Goal: Task Accomplishment & Management: Manage account settings

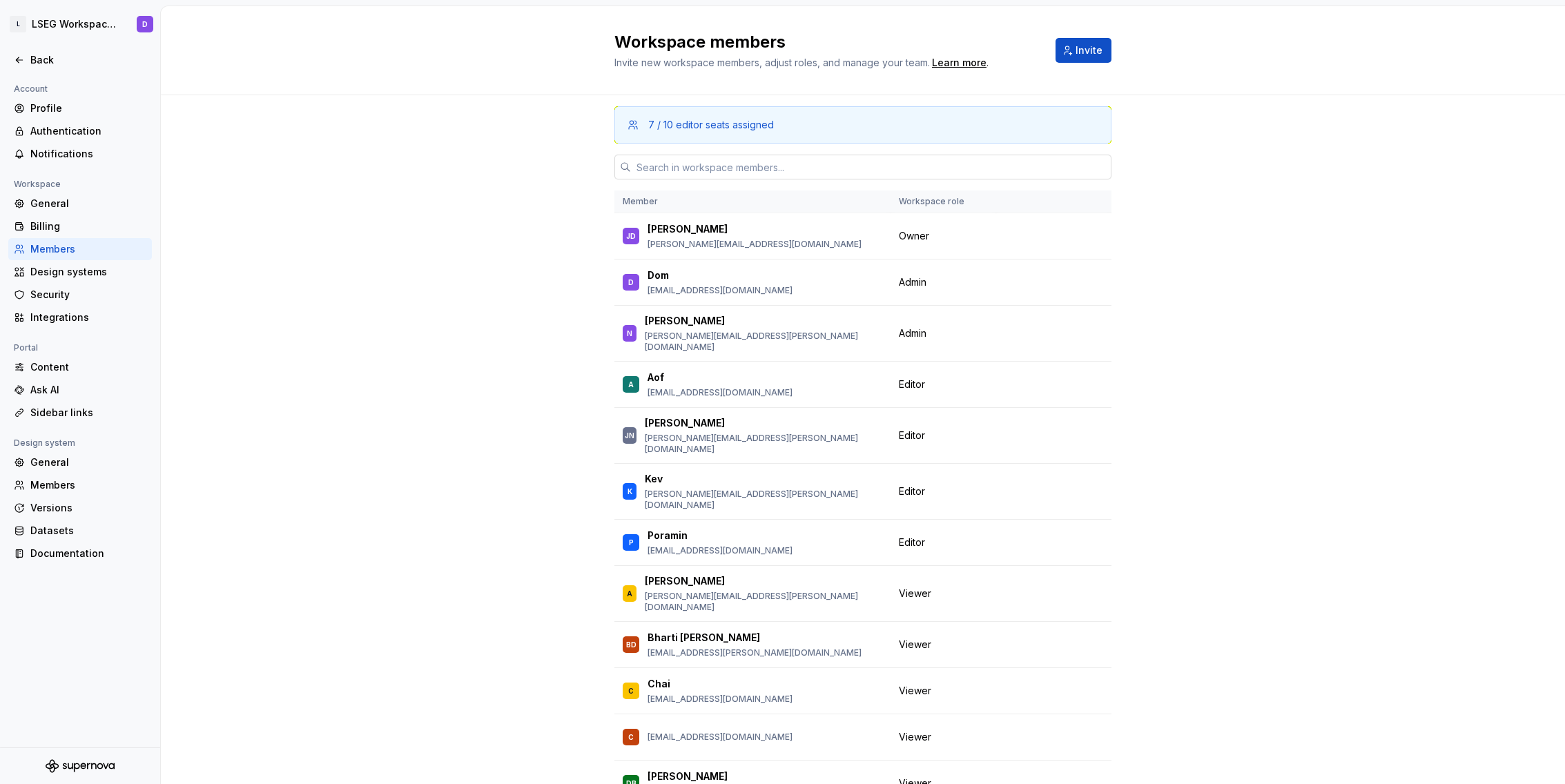
click at [793, 160] on input "text" at bounding box center [871, 167] width 480 height 25
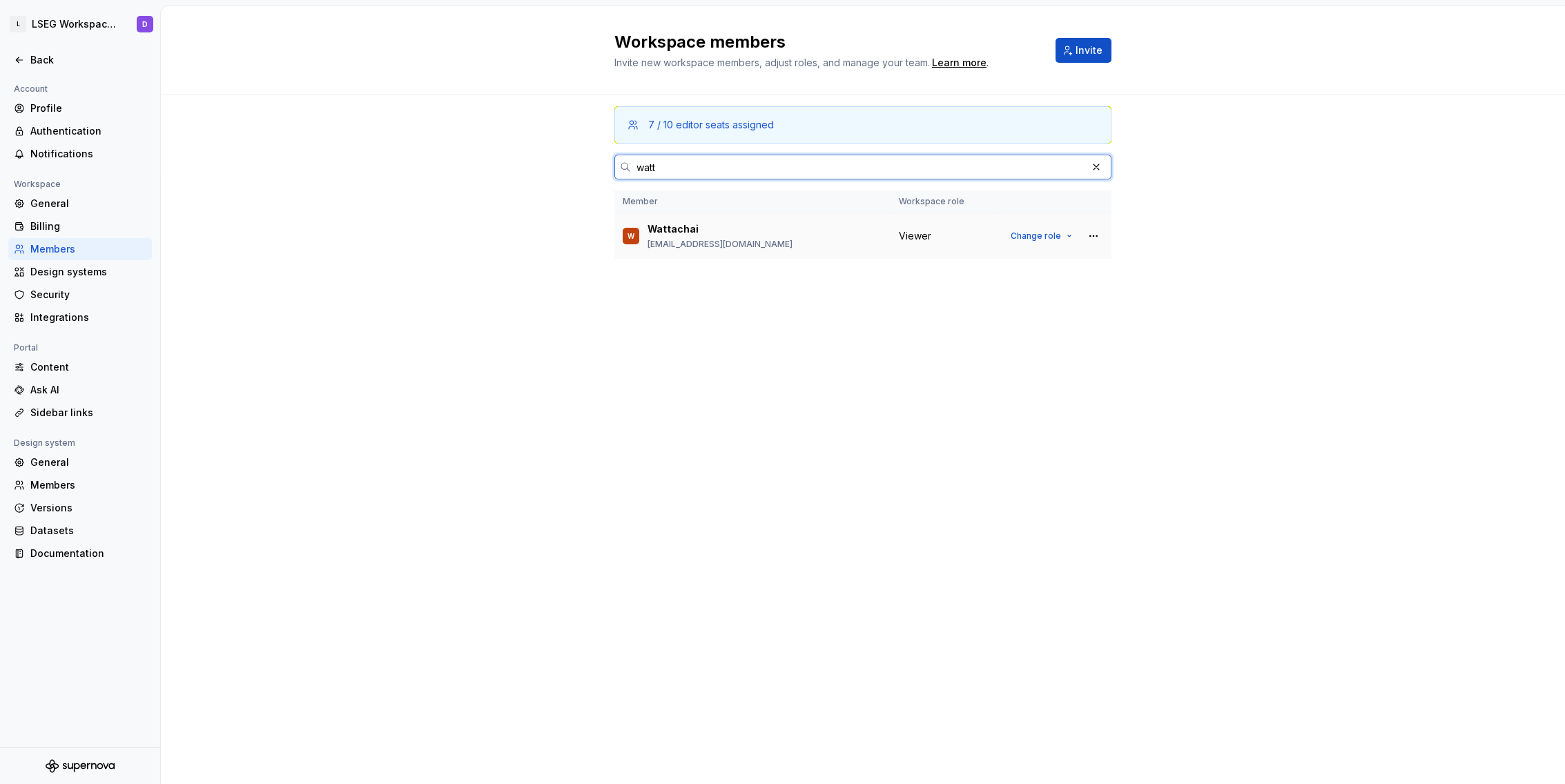
type input "watt"
drag, startPoint x: 931, startPoint y: 242, endPoint x: 949, endPoint y: 238, distance: 18.4
click at [931, 241] on div "Viewer" at bounding box center [943, 236] width 89 height 14
click at [1046, 236] on span "Change role" at bounding box center [1036, 236] width 51 height 11
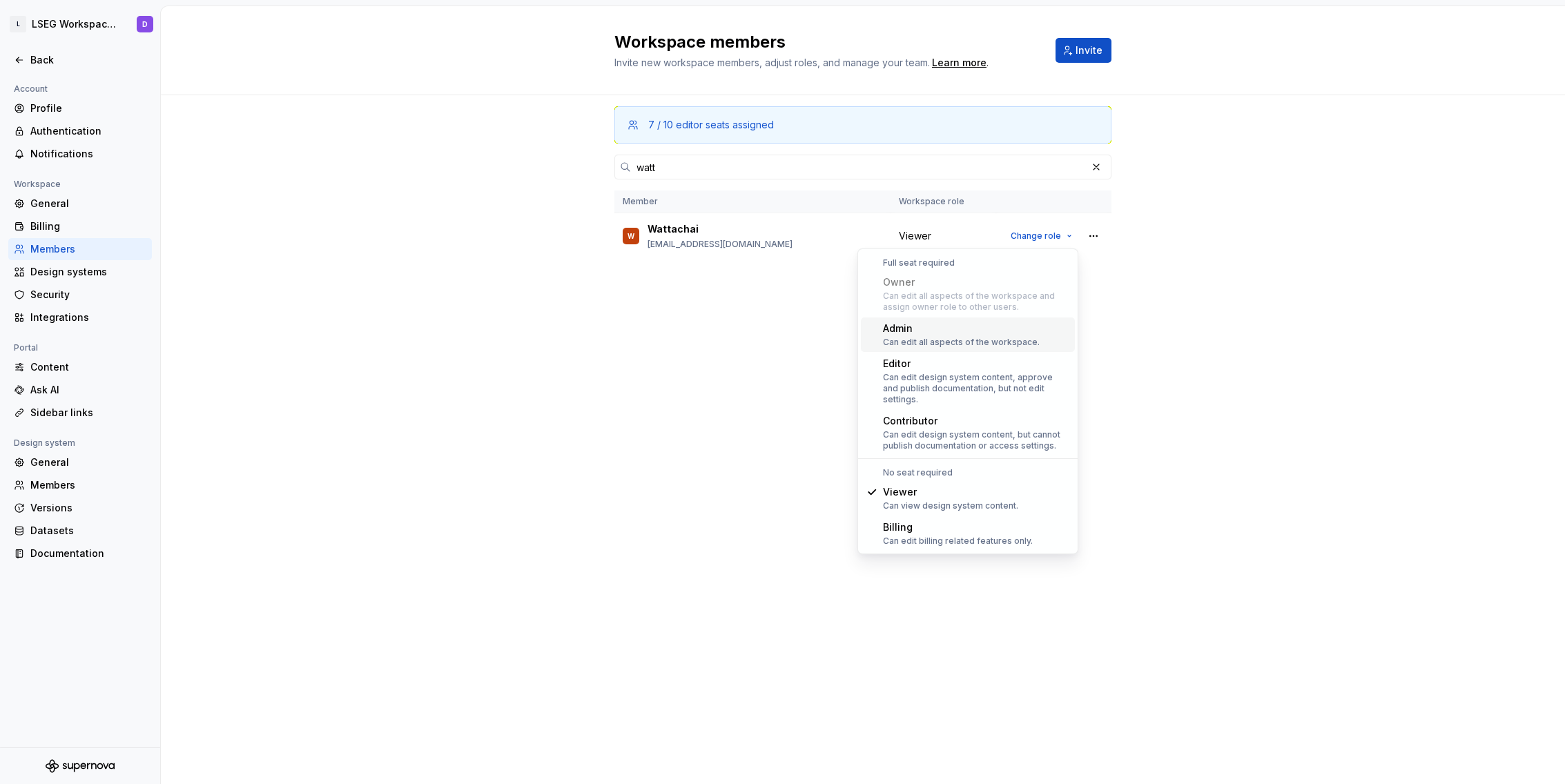
click at [984, 335] on div "Admin Can edit all aspects of the workspace." at bounding box center [961, 335] width 157 height 26
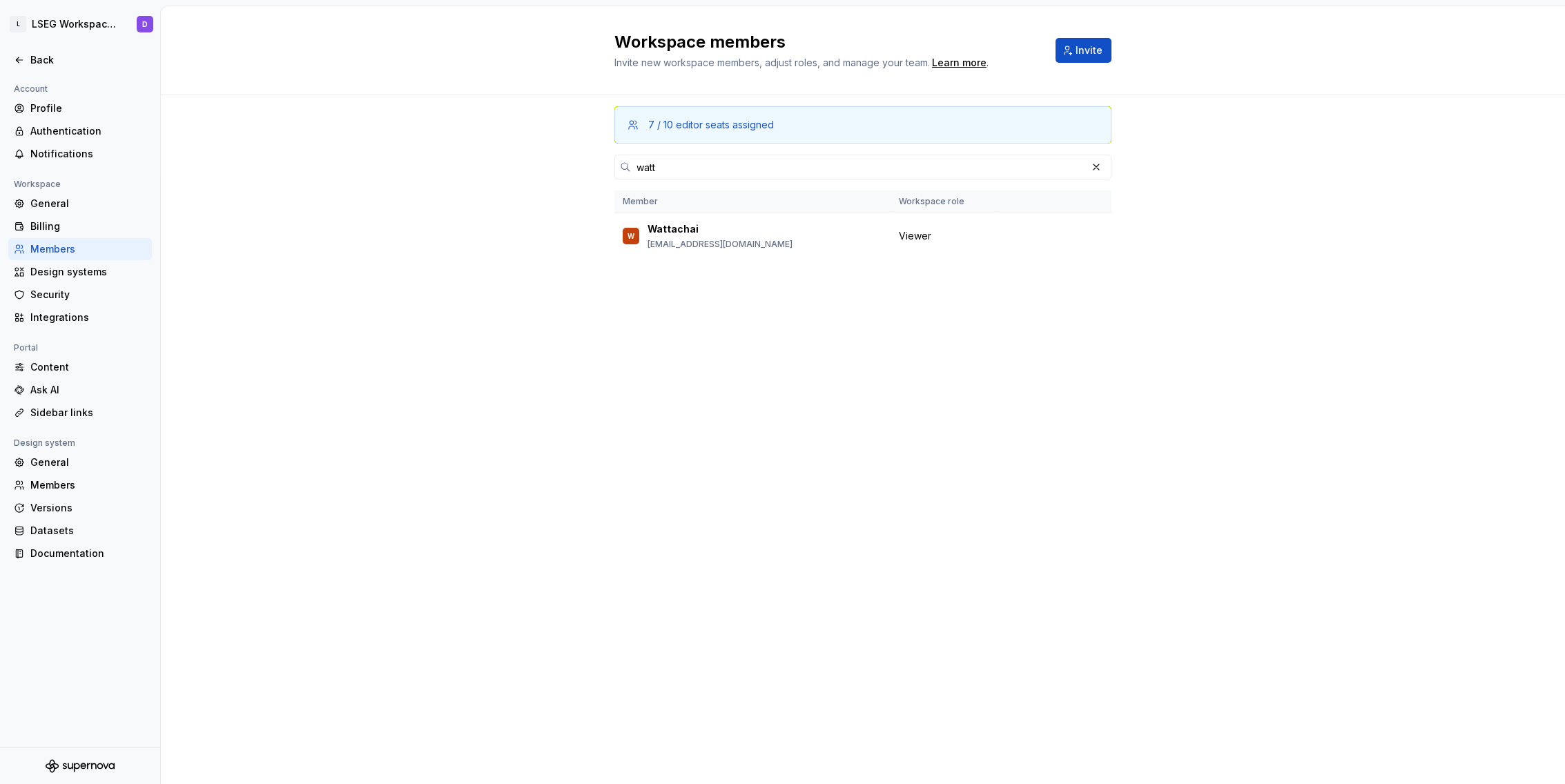
click at [892, 330] on div "7 / 10 editor seats assigned [PERSON_NAME] Member Workspace role [PERSON_NAME] …" at bounding box center [863, 413] width 497 height 637
click at [1094, 168] on button "button" at bounding box center [1096, 167] width 19 height 19
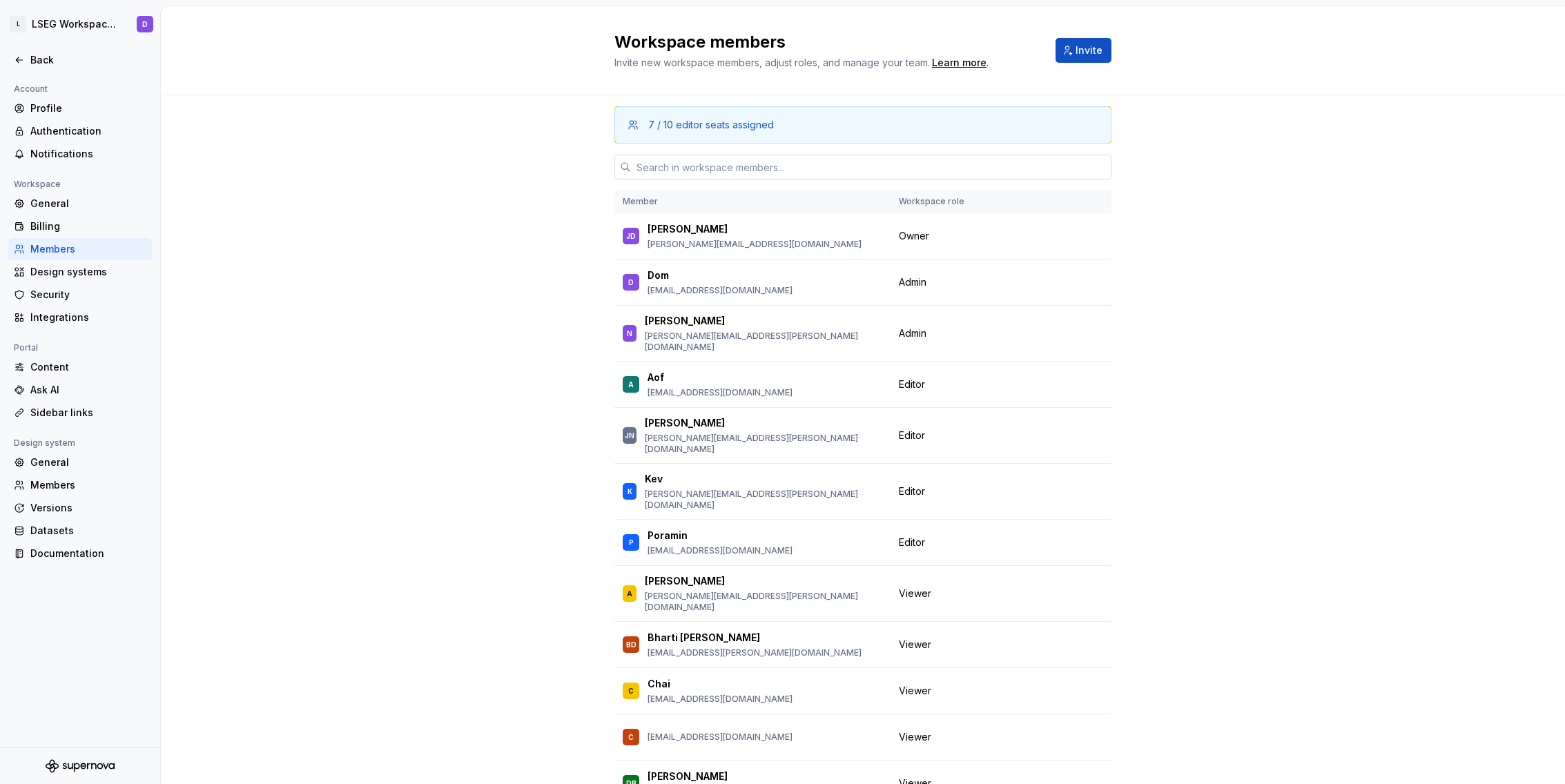
click at [780, 175] on input "text" at bounding box center [871, 167] width 480 height 25
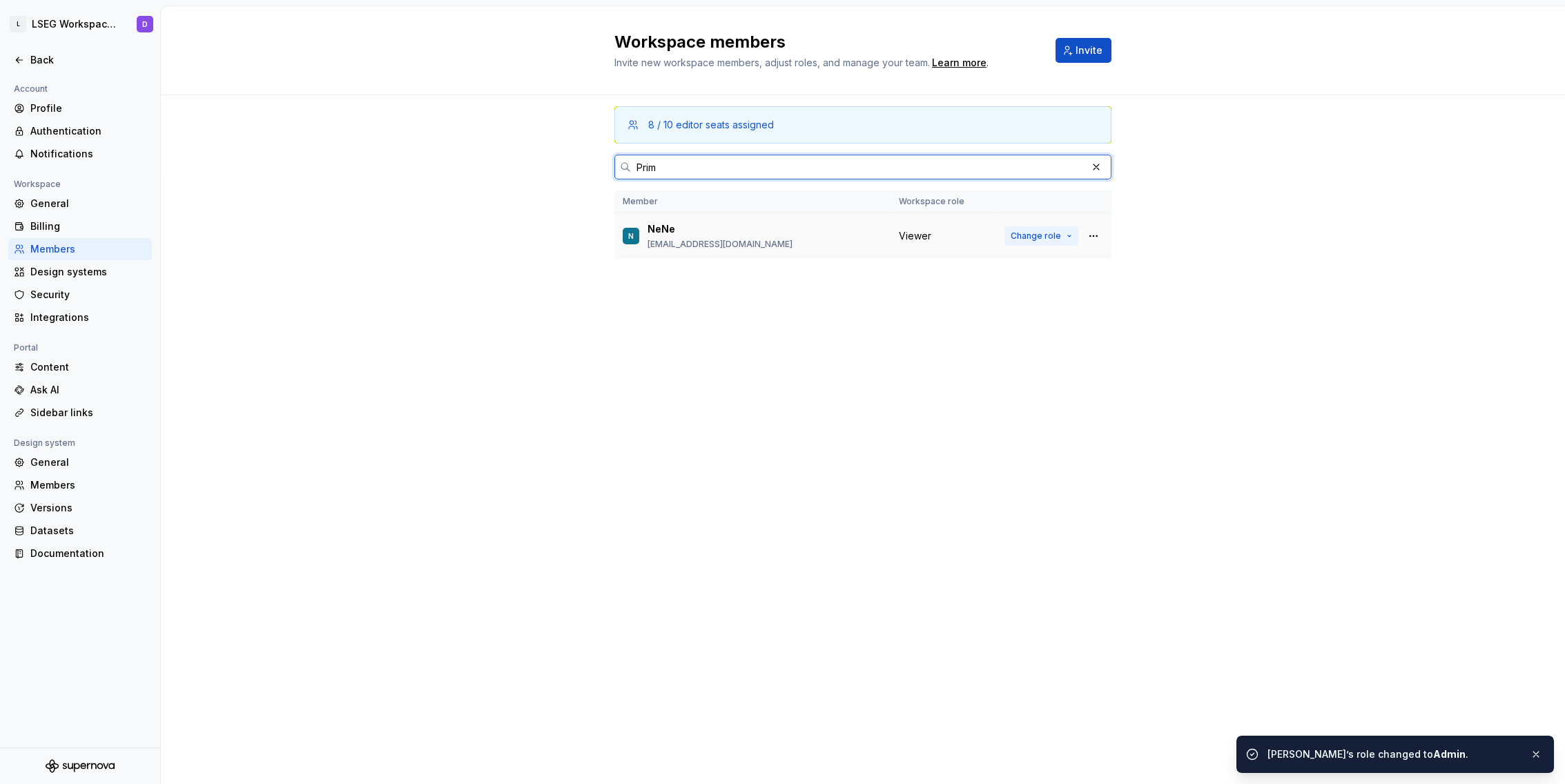
type input "Prim"
click at [1051, 229] on button "Change role" at bounding box center [1041, 235] width 74 height 19
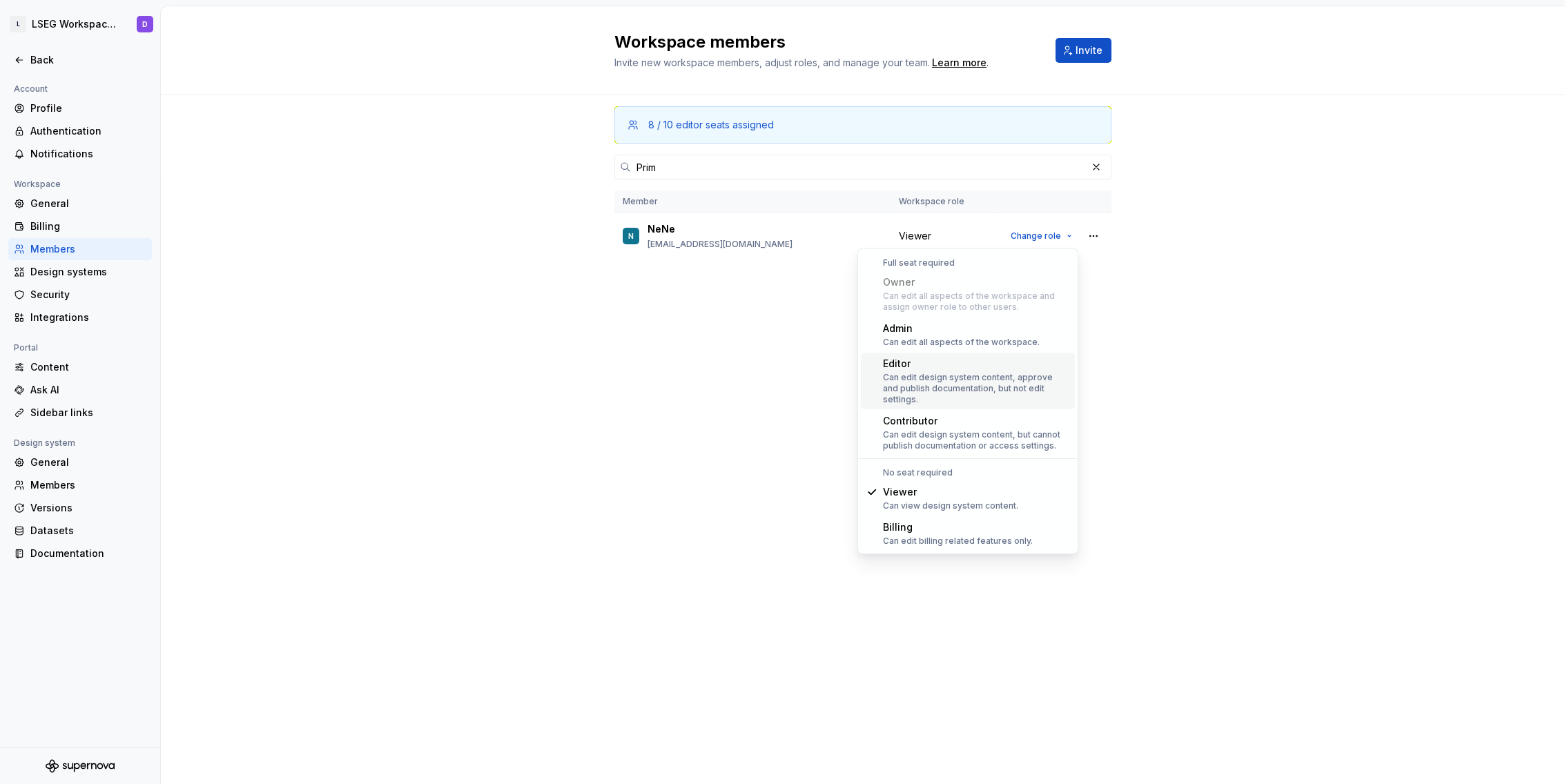
drag, startPoint x: 962, startPoint y: 415, endPoint x: 977, endPoint y: 373, distance: 44.6
click at [973, 379] on div "Owner Can edit all aspects of the workspace and assign owner role to other user…" at bounding box center [967, 363] width 214 height 184
click at [980, 371] on div "Editor Can edit design system content, approve and publish documentation, but n…" at bounding box center [976, 381] width 186 height 48
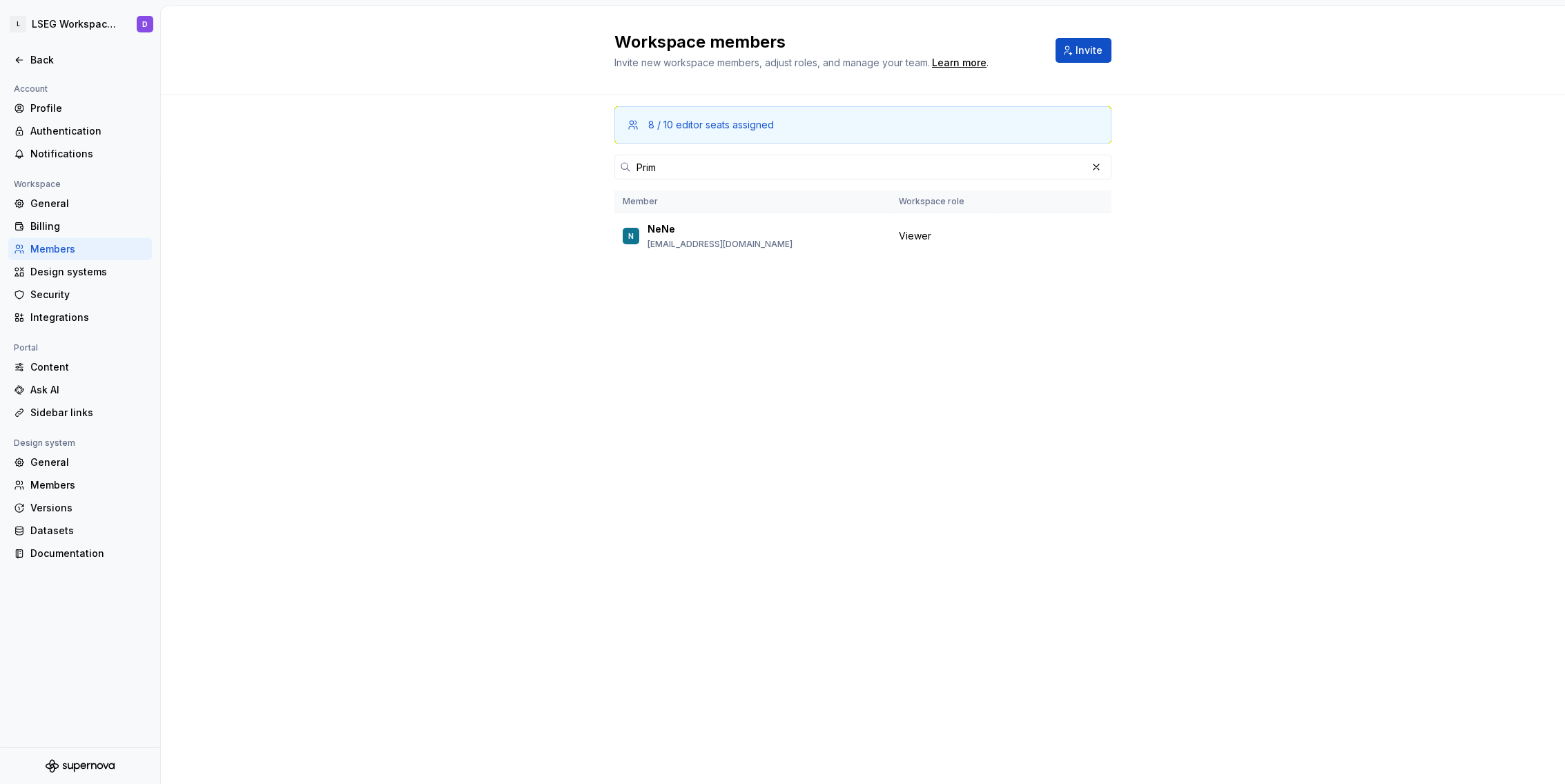
click at [889, 387] on div "8 / 10 editor seats assigned Prim Member Workspace role N NeNe [EMAIL_ADDRESS][…" at bounding box center [863, 413] width 497 height 637
click at [721, 295] on div "8 / 10 editor seats assigned Prim Member Workspace role N NeNe [EMAIL_ADDRESS][…" at bounding box center [863, 413] width 497 height 637
click at [1098, 166] on button "button" at bounding box center [1096, 167] width 19 height 19
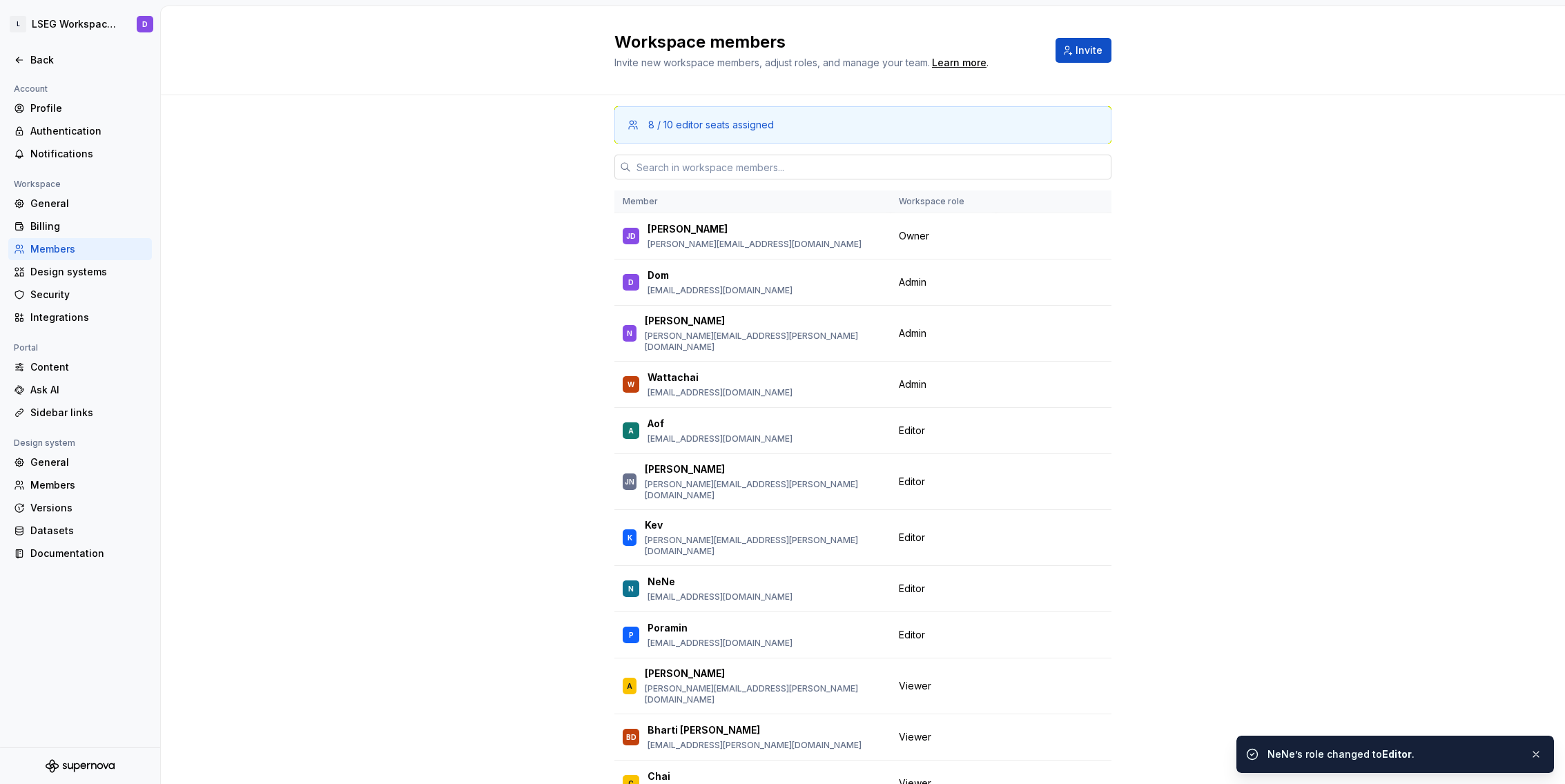
click at [506, 330] on div "8 / 10 editor seats assigned Member Workspace role JD [PERSON_NAME] [PERSON_NAM…" at bounding box center [862, 484] width 1404 height 778
